Goal: Obtain resource: Obtain resource

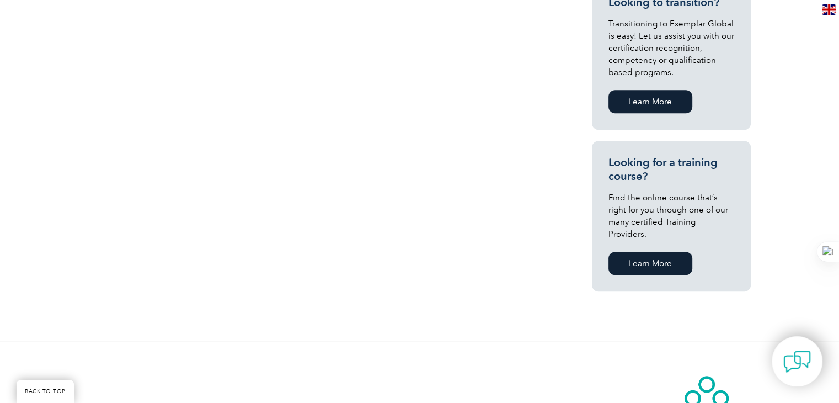
scroll to position [653, 0]
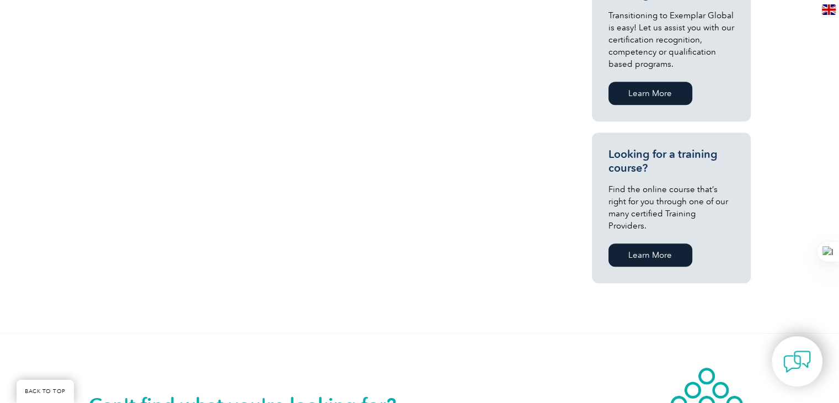
drag, startPoint x: 840, startPoint y: 251, endPoint x: 846, endPoint y: 238, distance: 15.3
click at [838, 238] on html "BACK TO TOP Leading the way to excellence ▼" at bounding box center [419, 61] width 839 height 1428
click at [655, 243] on link "Learn More" at bounding box center [650, 254] width 84 height 23
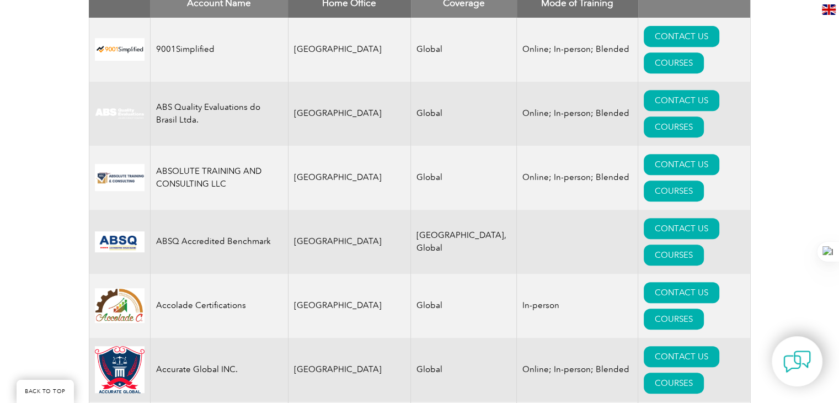
scroll to position [496, 0]
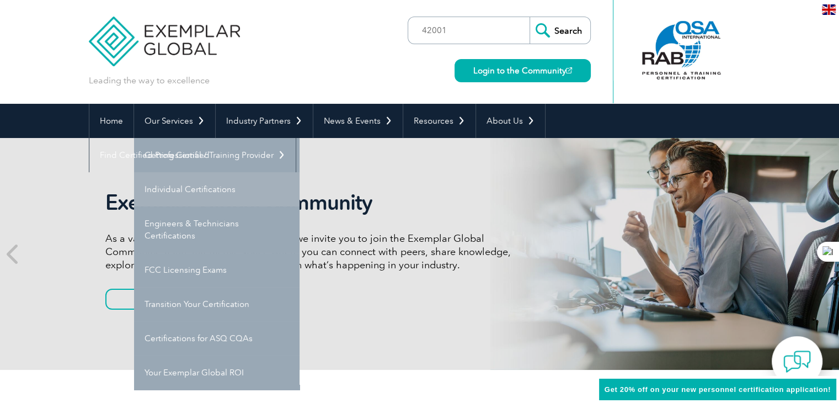
click at [178, 185] on link "Individual Certifications" at bounding box center [216, 189] width 165 height 34
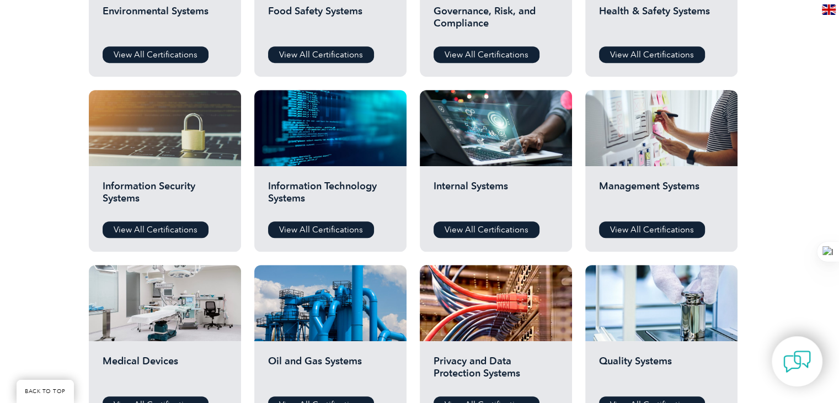
scroll to position [496, 0]
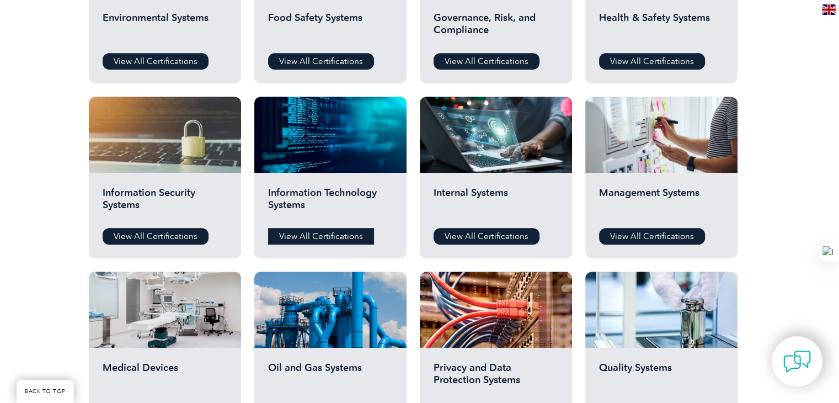
click at [318, 234] on link "View All Certifications" at bounding box center [321, 236] width 106 height 17
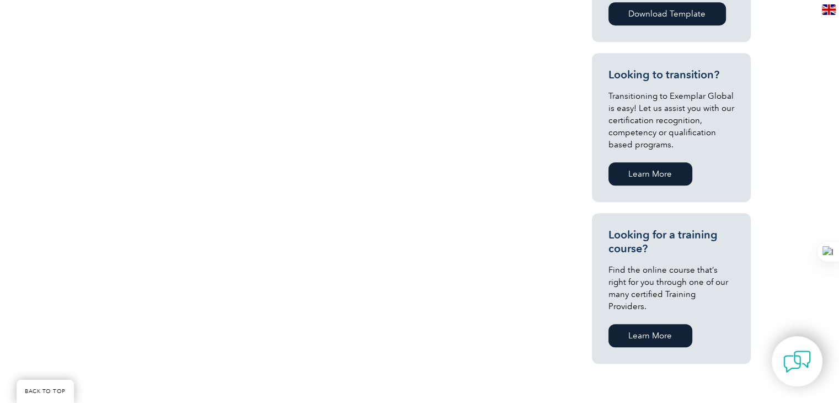
scroll to position [551, 0]
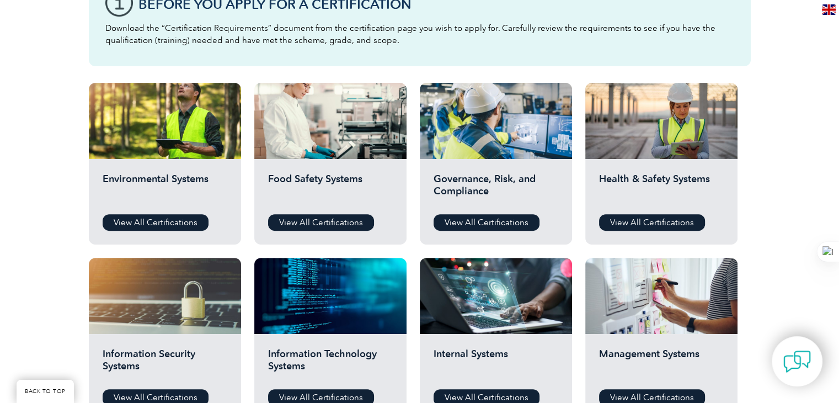
scroll to position [296, 0]
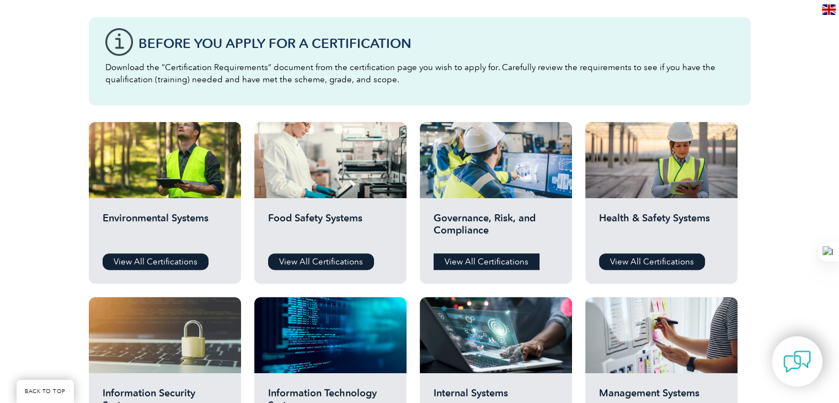
click at [485, 262] on link "View All Certifications" at bounding box center [486, 261] width 106 height 17
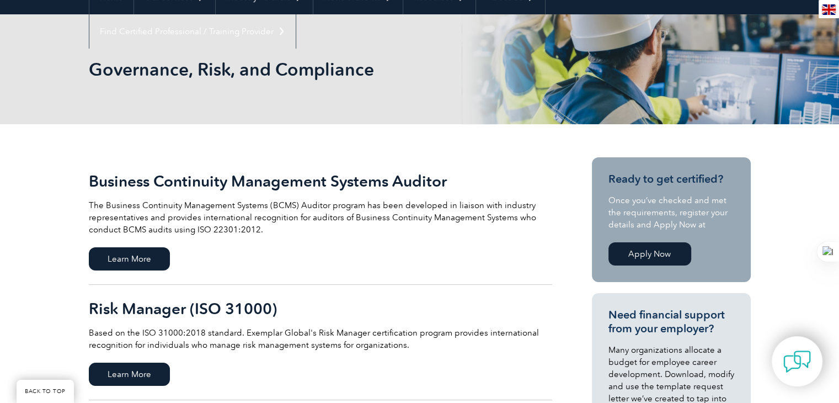
scroll to position [202, 0]
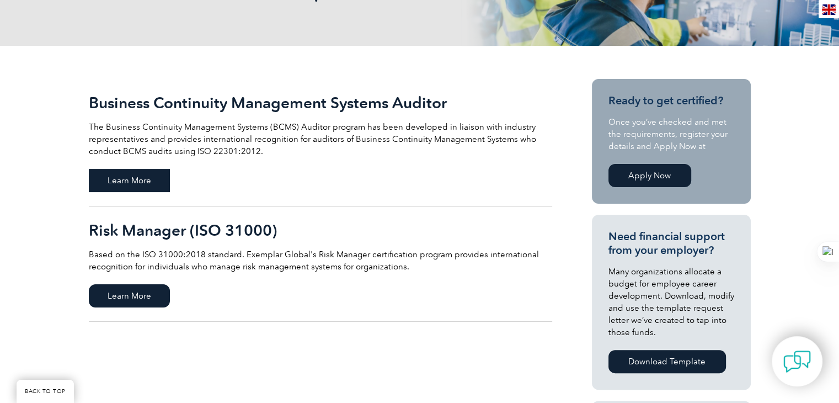
click at [134, 183] on span "Learn More" at bounding box center [129, 180] width 81 height 23
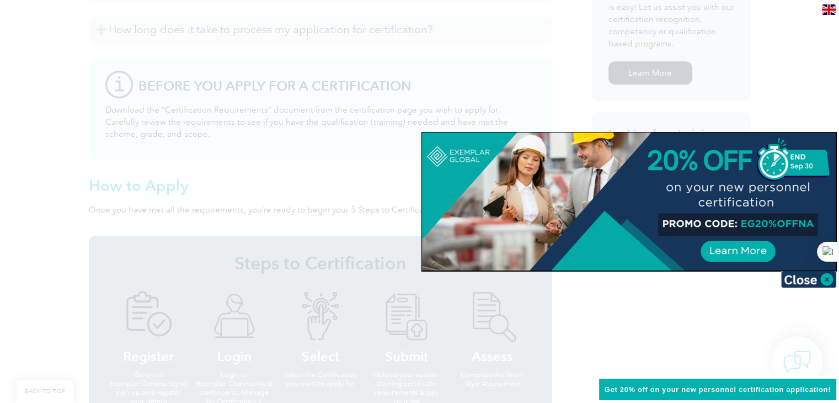
scroll to position [735, 0]
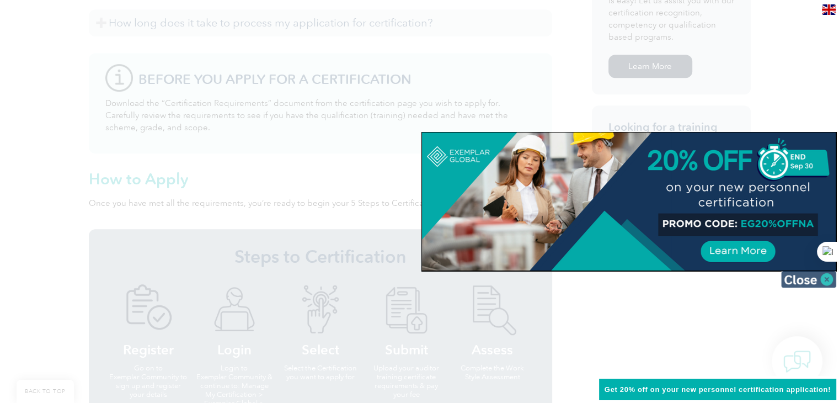
click at [827, 278] on img at bounding box center [808, 279] width 55 height 17
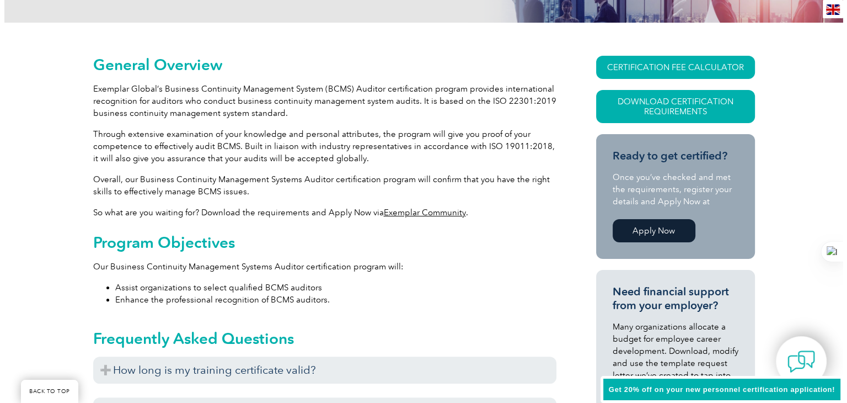
scroll to position [202, 0]
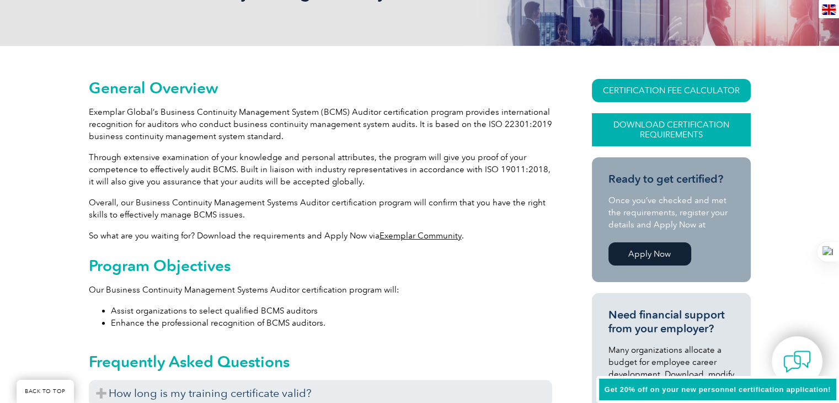
click at [663, 126] on link "Download Certification Requirements" at bounding box center [671, 129] width 159 height 33
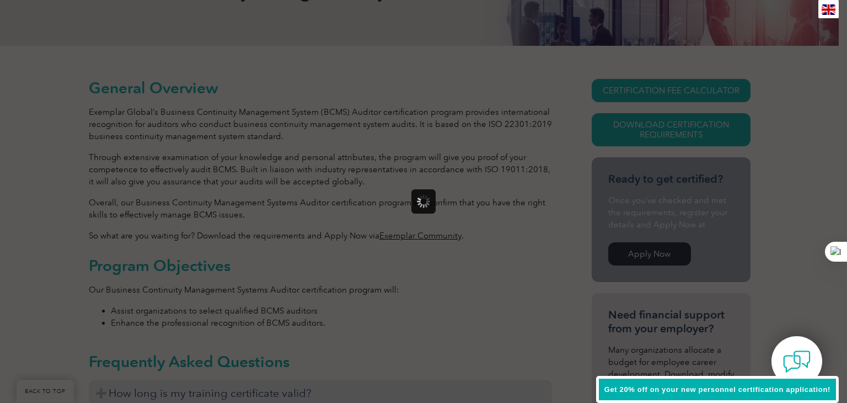
scroll to position [0, 0]
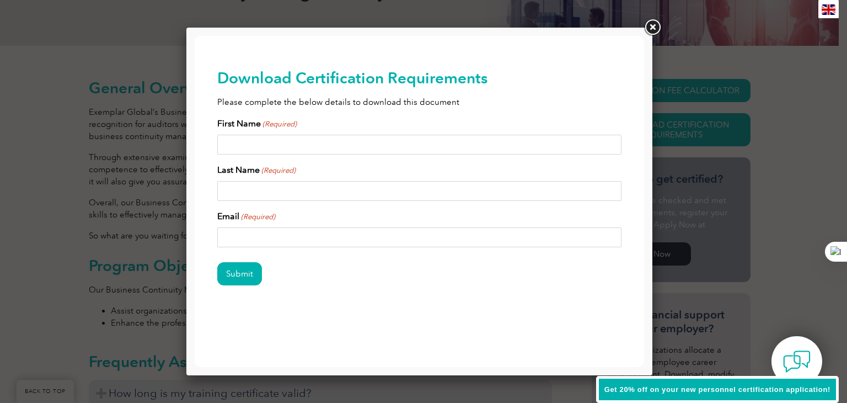
drag, startPoint x: 590, startPoint y: 182, endPoint x: 395, endPoint y: 146, distance: 197.9
click at [395, 146] on input "First Name (Required)" at bounding box center [419, 145] width 405 height 20
type input "Murali"
type input "R"
type input "murali.ramarao@yahoo.com"
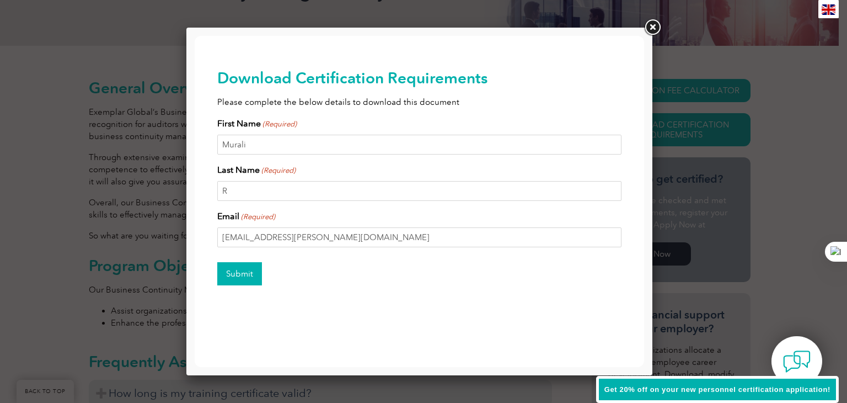
click at [243, 271] on input "Submit" at bounding box center [239, 273] width 45 height 23
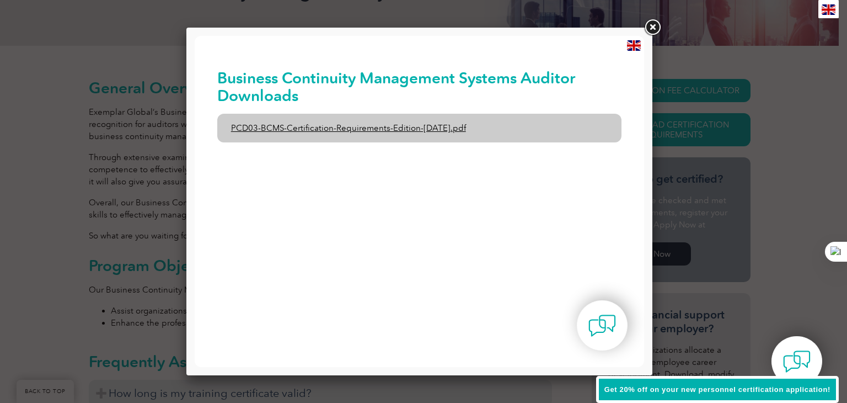
click at [339, 129] on link "PCD03-BCMS-Certification-Requirements-Edition-1-June-2020.pdf" at bounding box center [419, 128] width 405 height 29
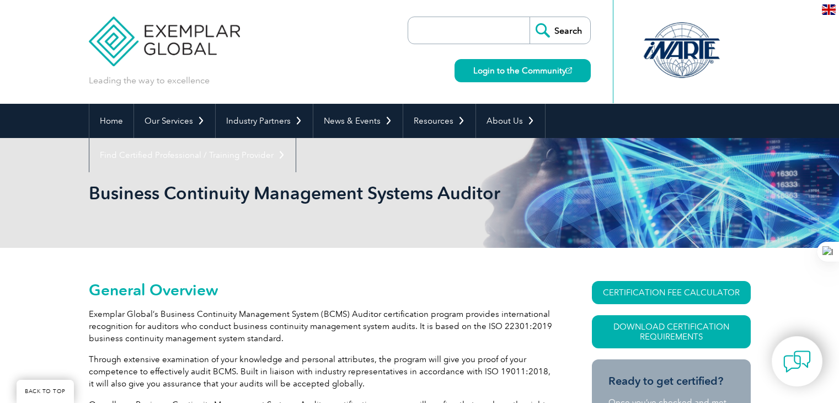
scroll to position [202, 0]
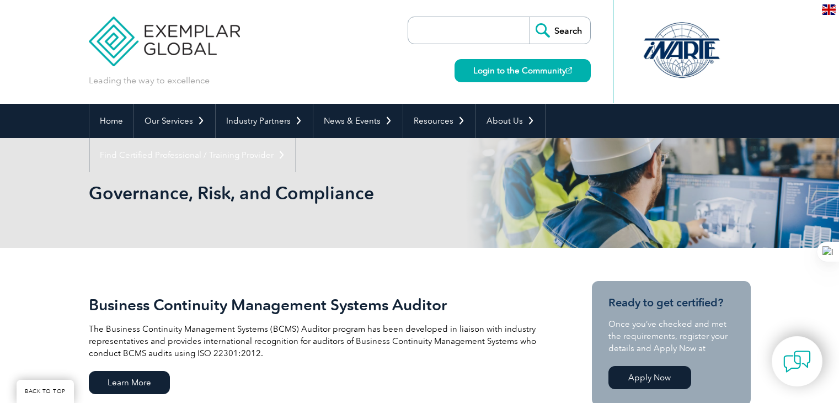
scroll to position [202, 0]
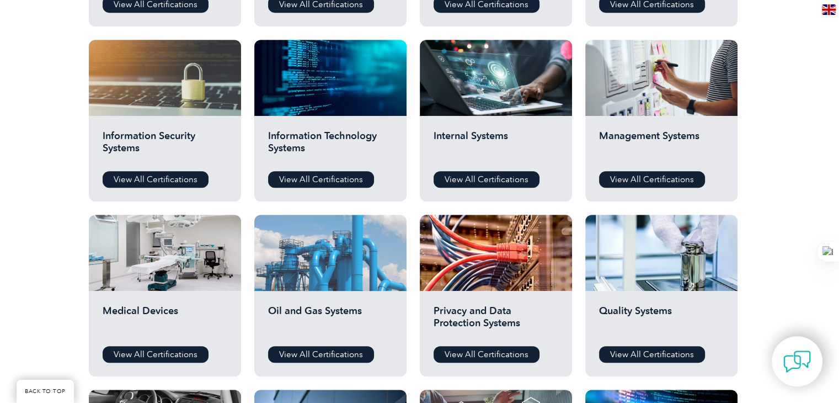
scroll to position [554, 0]
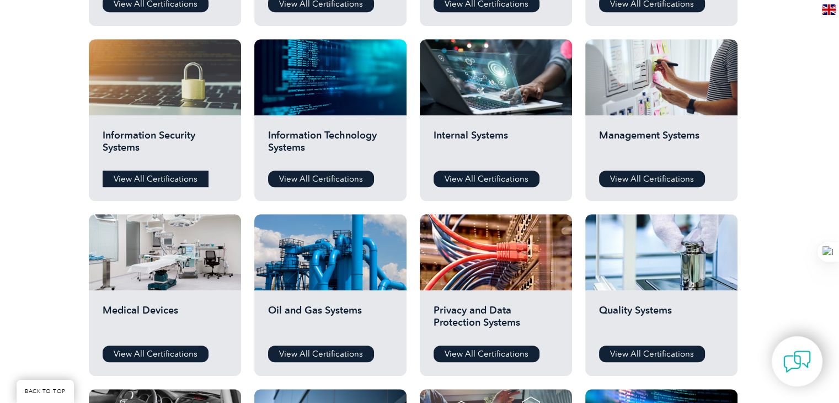
click at [154, 173] on link "View All Certifications" at bounding box center [156, 178] width 106 height 17
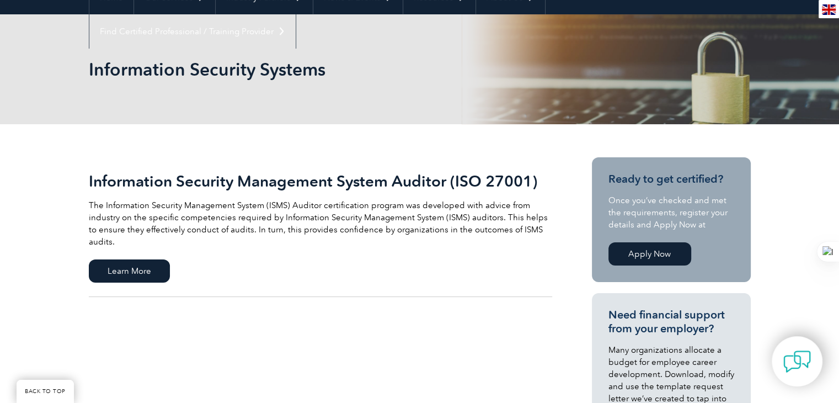
scroll to position [184, 0]
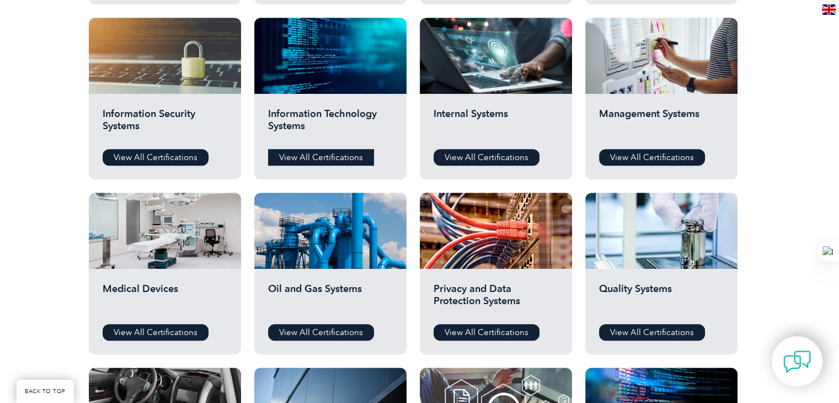
scroll to position [554, 0]
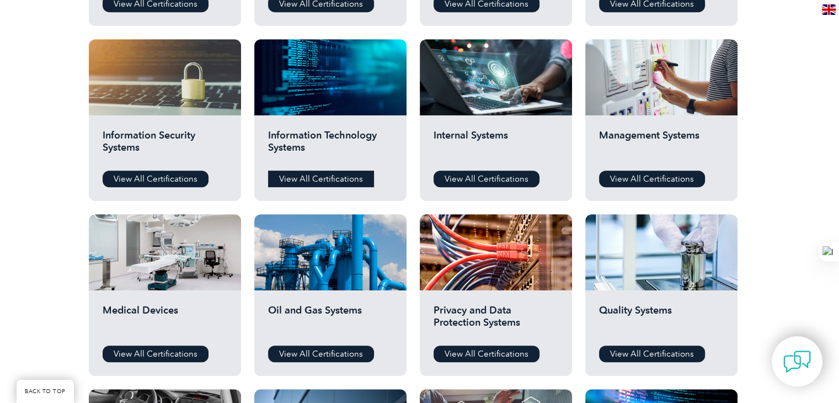
click at [315, 178] on link "View All Certifications" at bounding box center [321, 178] width 106 height 17
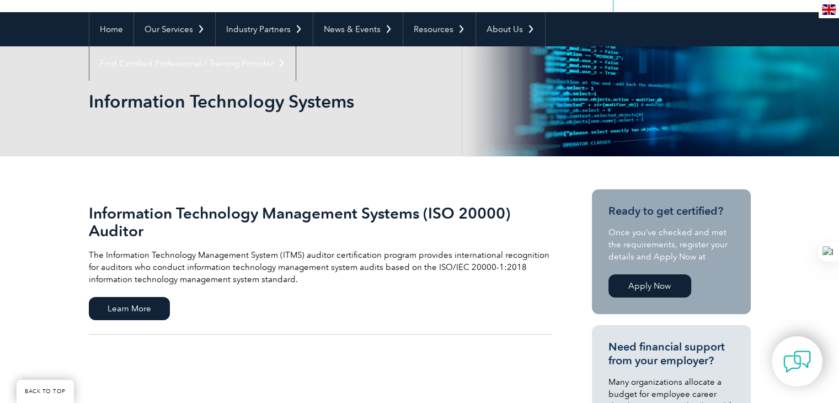
scroll to position [202, 0]
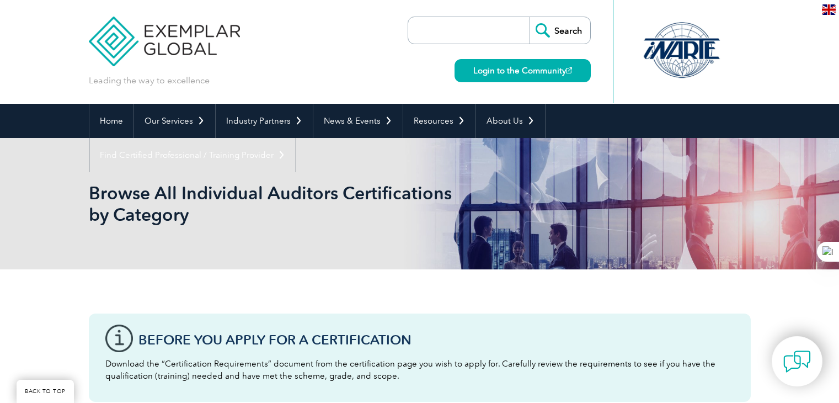
scroll to position [554, 0]
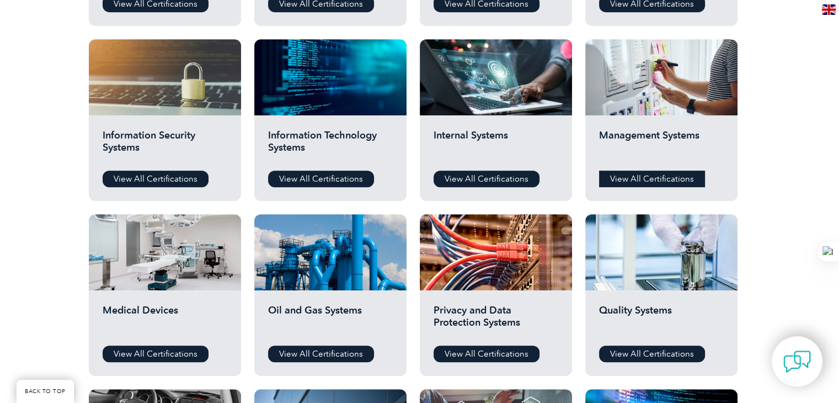
click at [631, 174] on link "View All Certifications" at bounding box center [652, 178] width 106 height 17
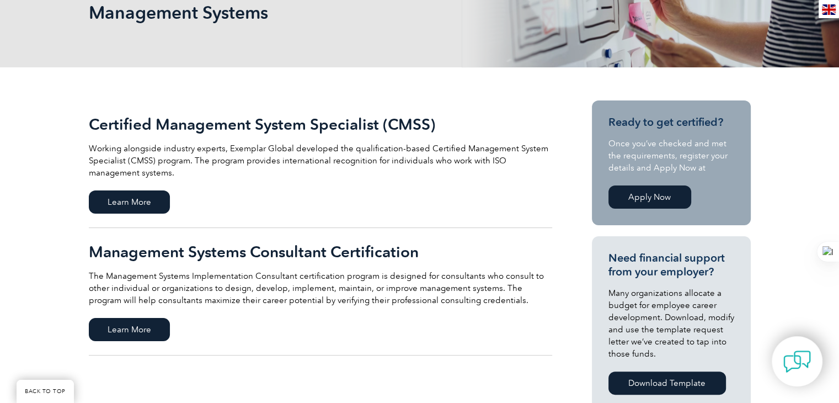
scroll to position [184, 0]
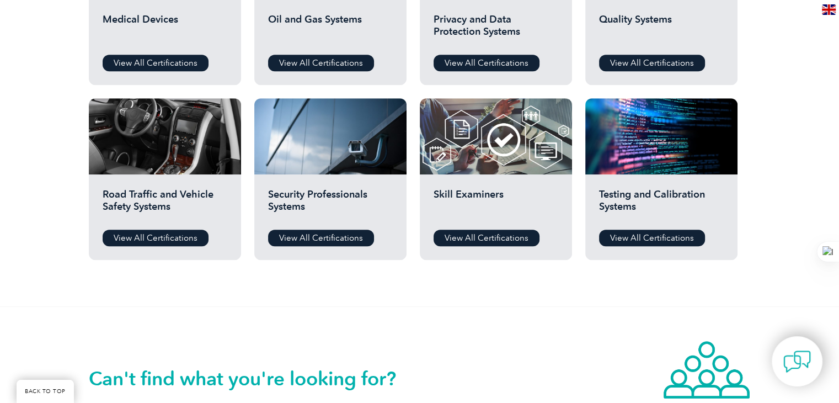
scroll to position [848, 0]
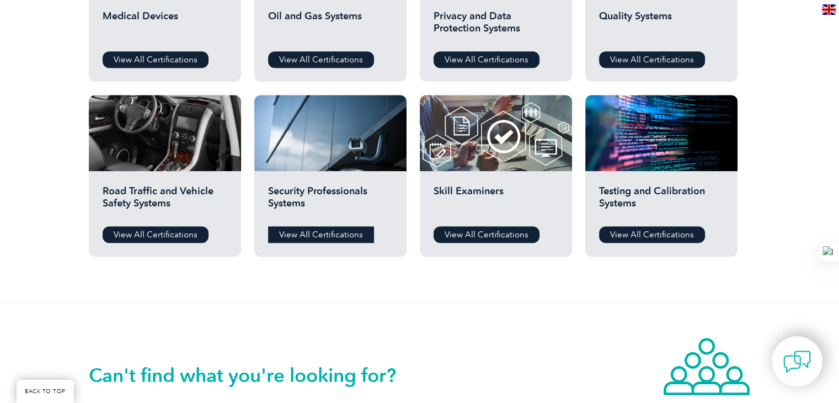
click at [310, 234] on link "View All Certifications" at bounding box center [321, 234] width 106 height 17
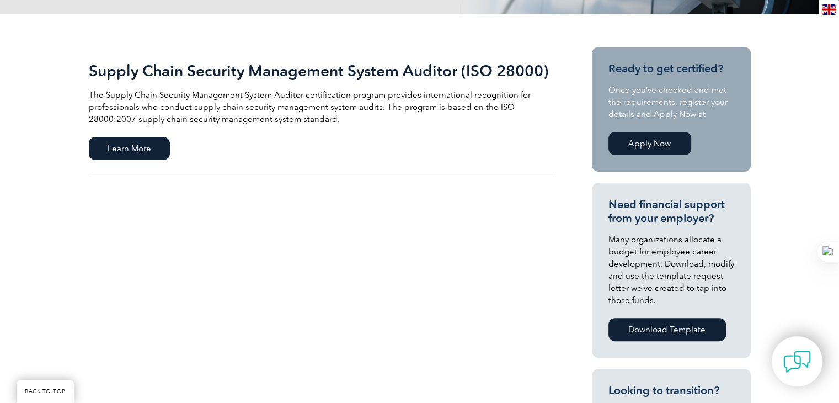
scroll to position [239, 0]
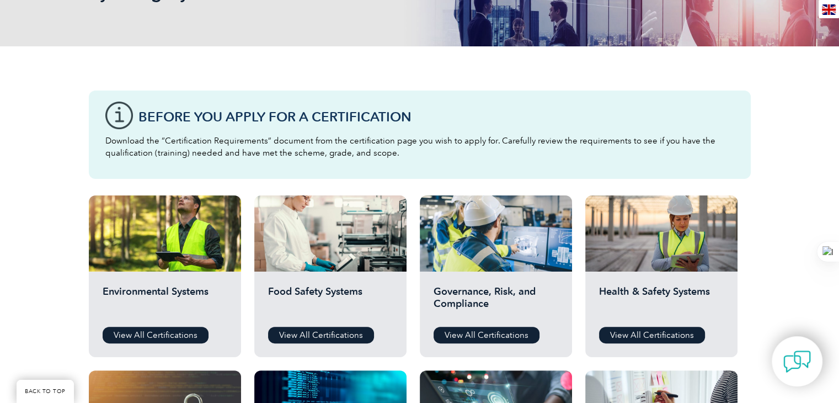
scroll to position [112, 0]
